Goal: Obtain resource: Download file/media

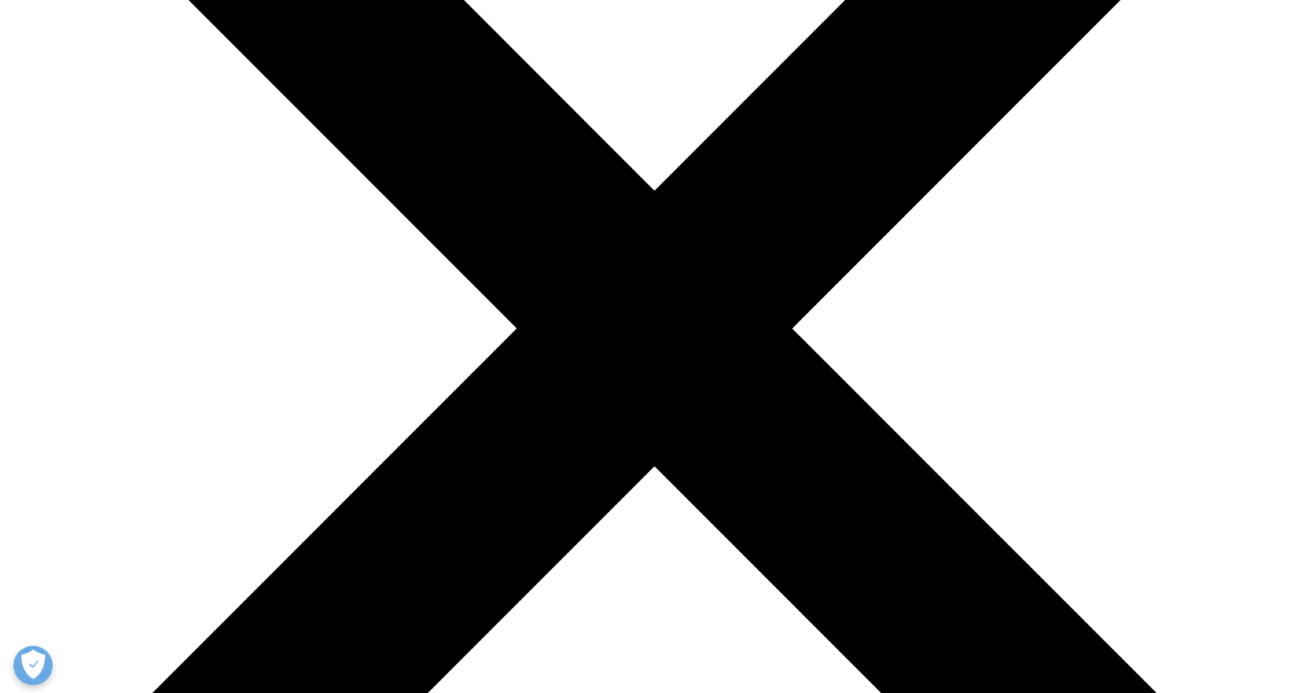
scroll to position [393, 0]
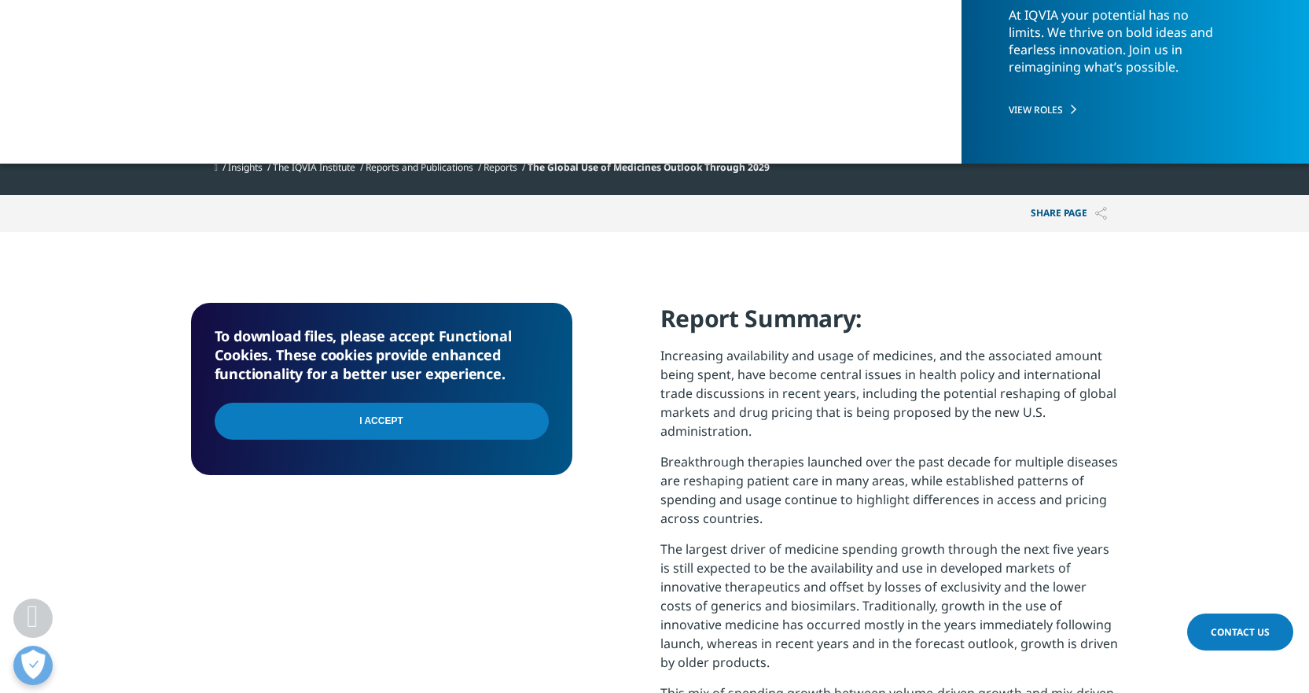
click at [391, 423] on input "I Accept" at bounding box center [382, 421] width 334 height 37
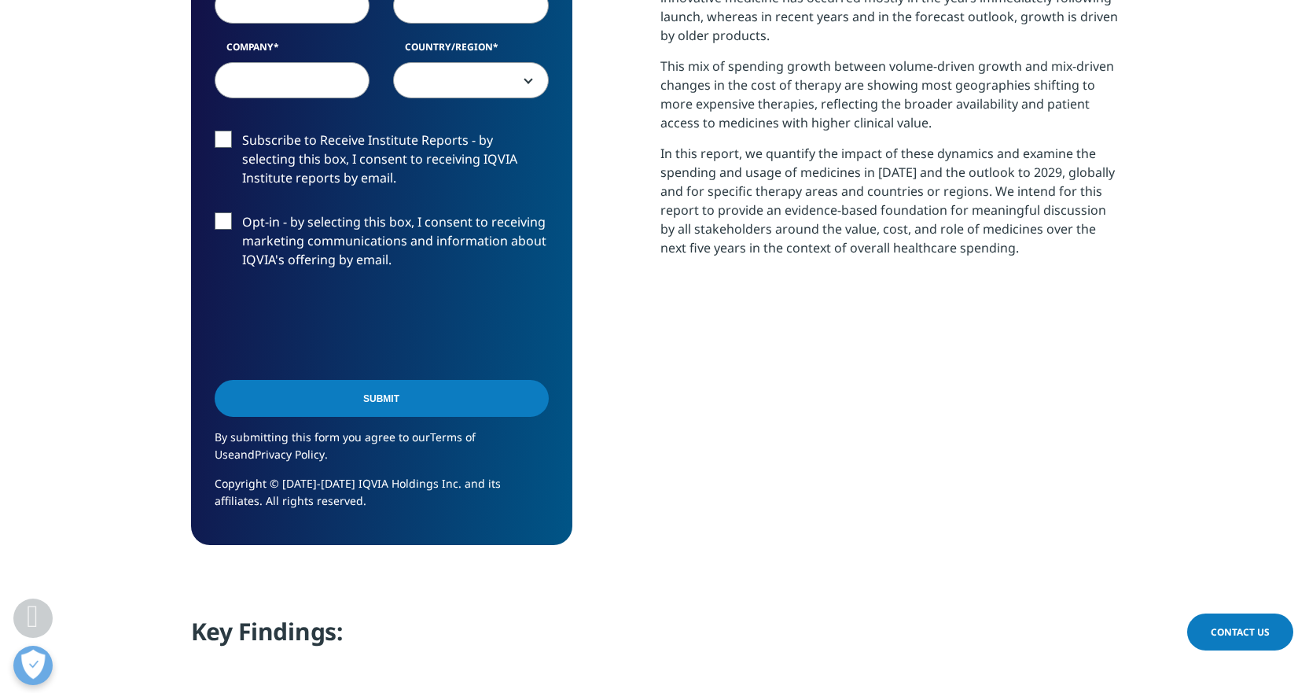
scroll to position [786, 0]
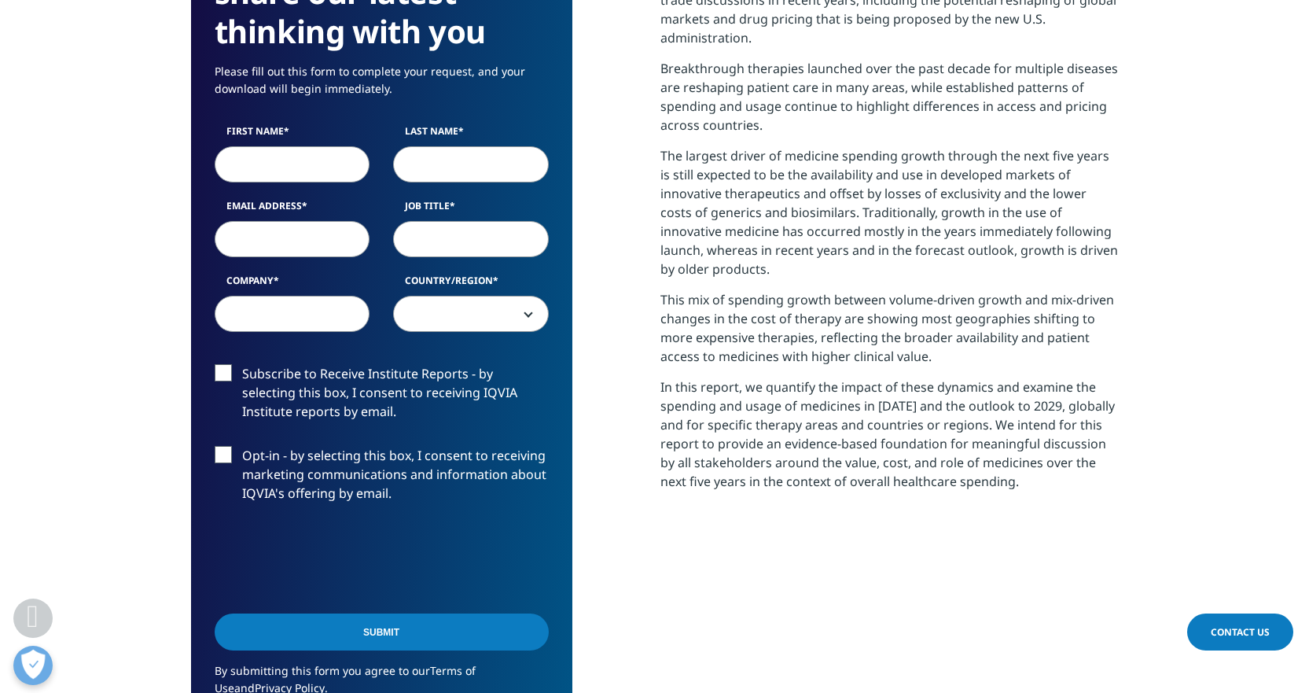
click at [337, 167] on input "First Name" at bounding box center [293, 164] width 156 height 36
type input "[PERSON_NAME]"
type input "Jordan"
type input "[EMAIL_ADDRESS][DOMAIN_NAME]"
select select "[GEOGRAPHIC_DATA]"
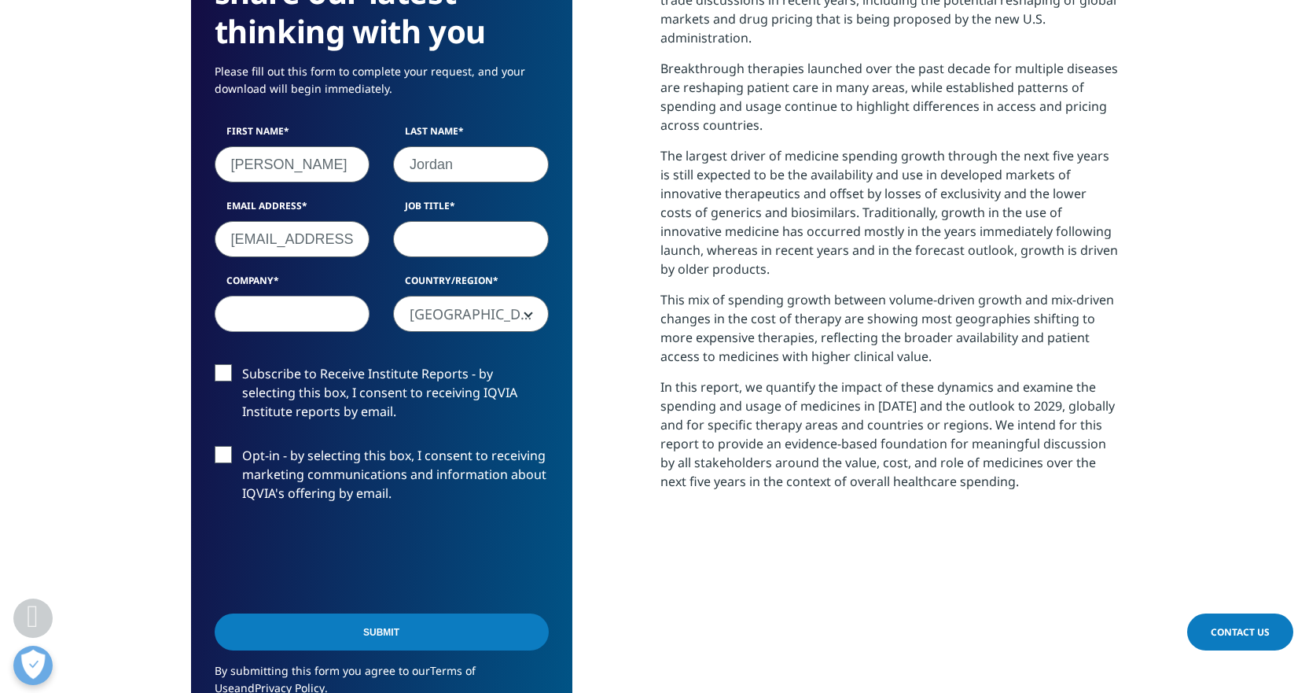
click at [446, 229] on input "Job Title" at bounding box center [471, 239] width 156 height 36
type input "Executive Director"
click at [279, 315] on input "Company" at bounding box center [293, 314] width 156 height 36
type input "PLDO"
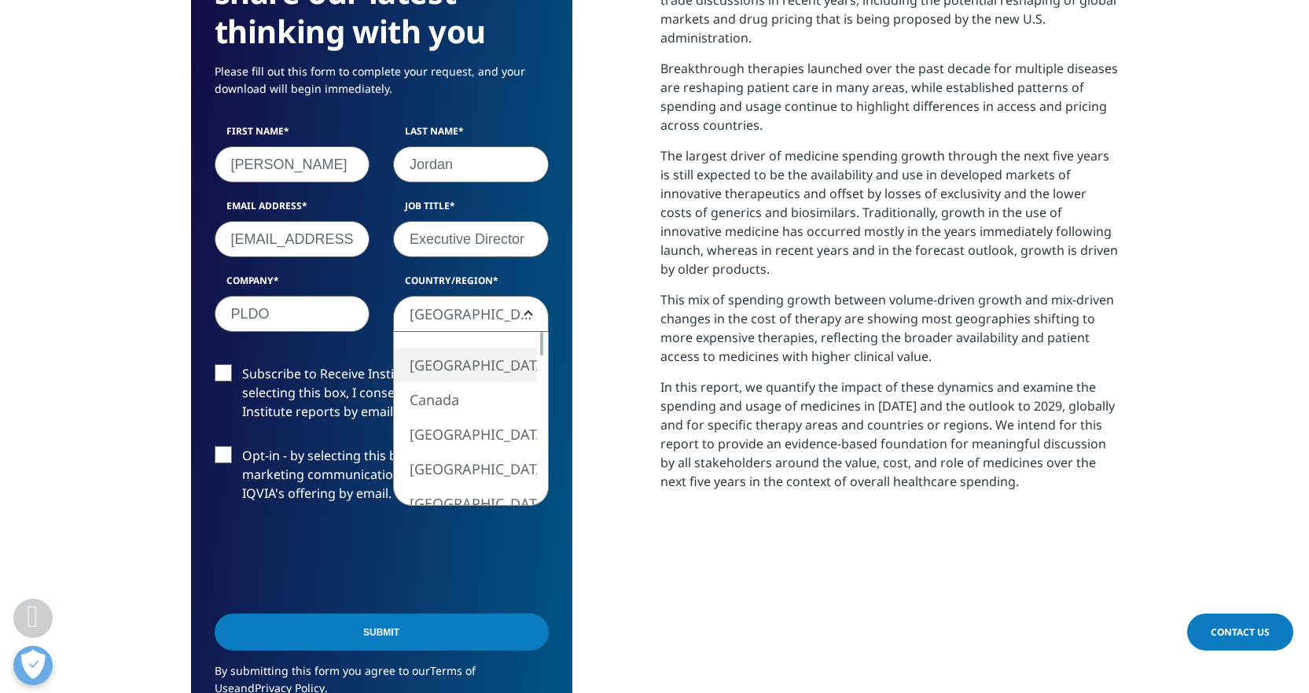
click at [525, 314] on b at bounding box center [525, 314] width 0 height 0
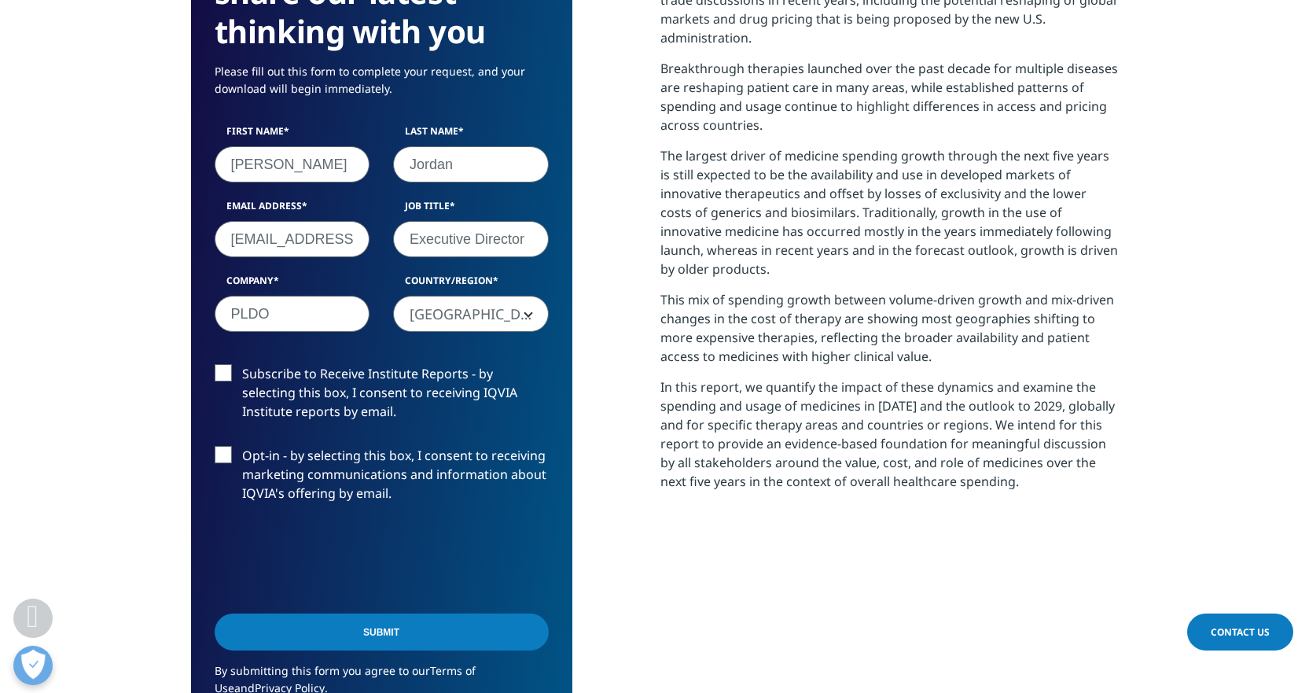
click at [219, 371] on label "Subscribe to Receive Institute Reports - by selecting this box, I consent to re…" at bounding box center [382, 396] width 334 height 65
click at [242, 364] on input "Subscribe to Receive Institute Reports - by selecting this box, I consent to re…" at bounding box center [242, 364] width 0 height 0
click at [226, 453] on label "Opt-in - by selecting this box, I consent to receiving marketing communications…" at bounding box center [382, 478] width 334 height 65
click at [242, 446] on input "Opt-in - by selecting this box, I consent to receiving marketing communications…" at bounding box center [242, 446] width 0 height 0
click at [416, 627] on input "Submit" at bounding box center [382, 631] width 334 height 37
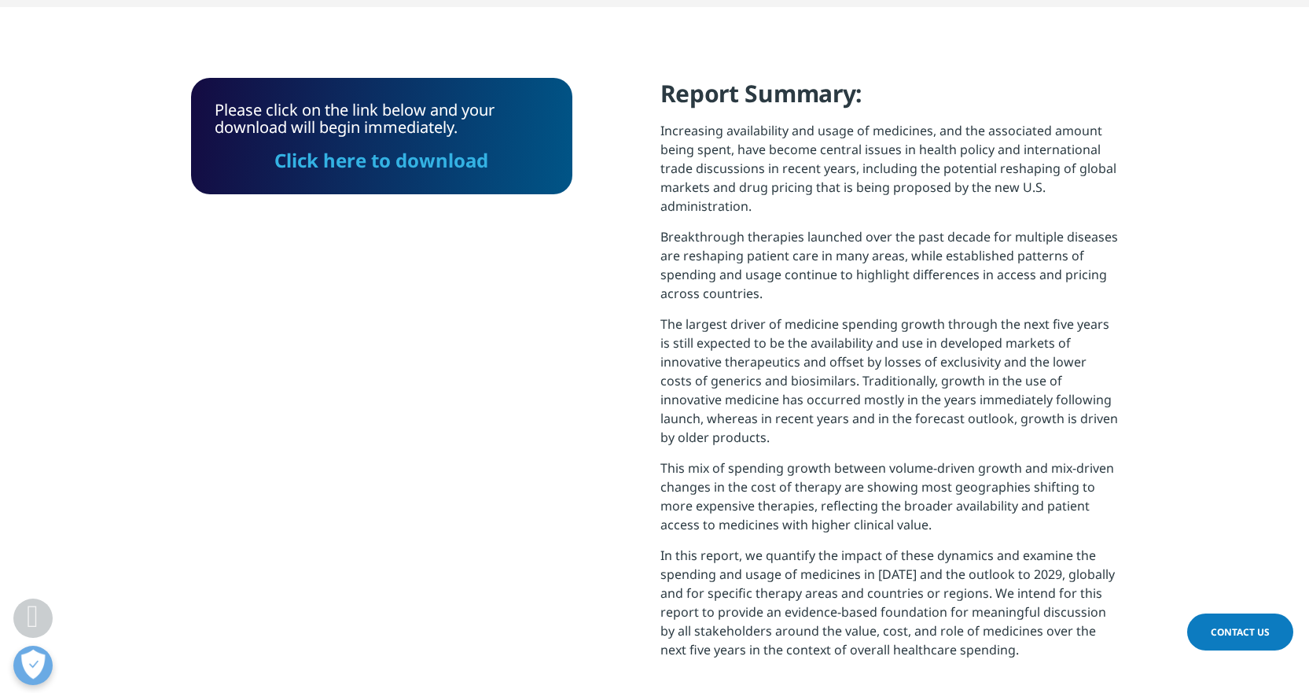
scroll to position [484, 0]
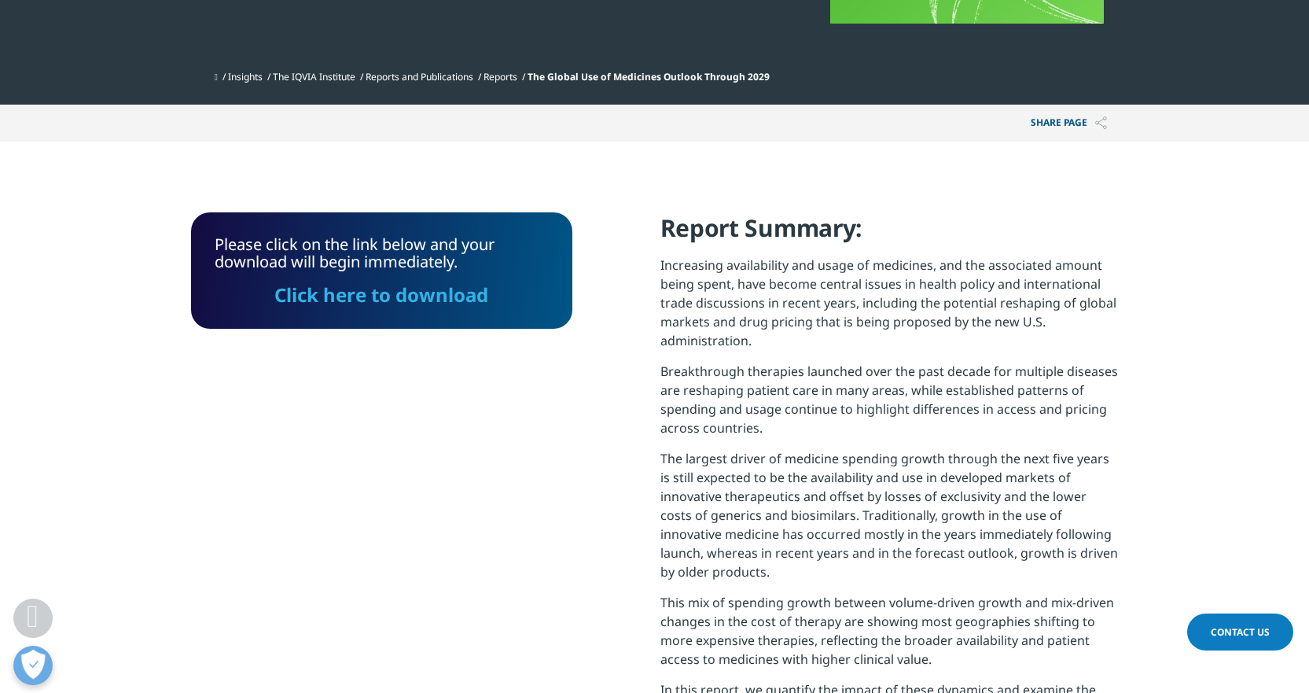
click at [421, 299] on link "Click here to download" at bounding box center [381, 294] width 214 height 26
